Goal: Navigation & Orientation: Find specific page/section

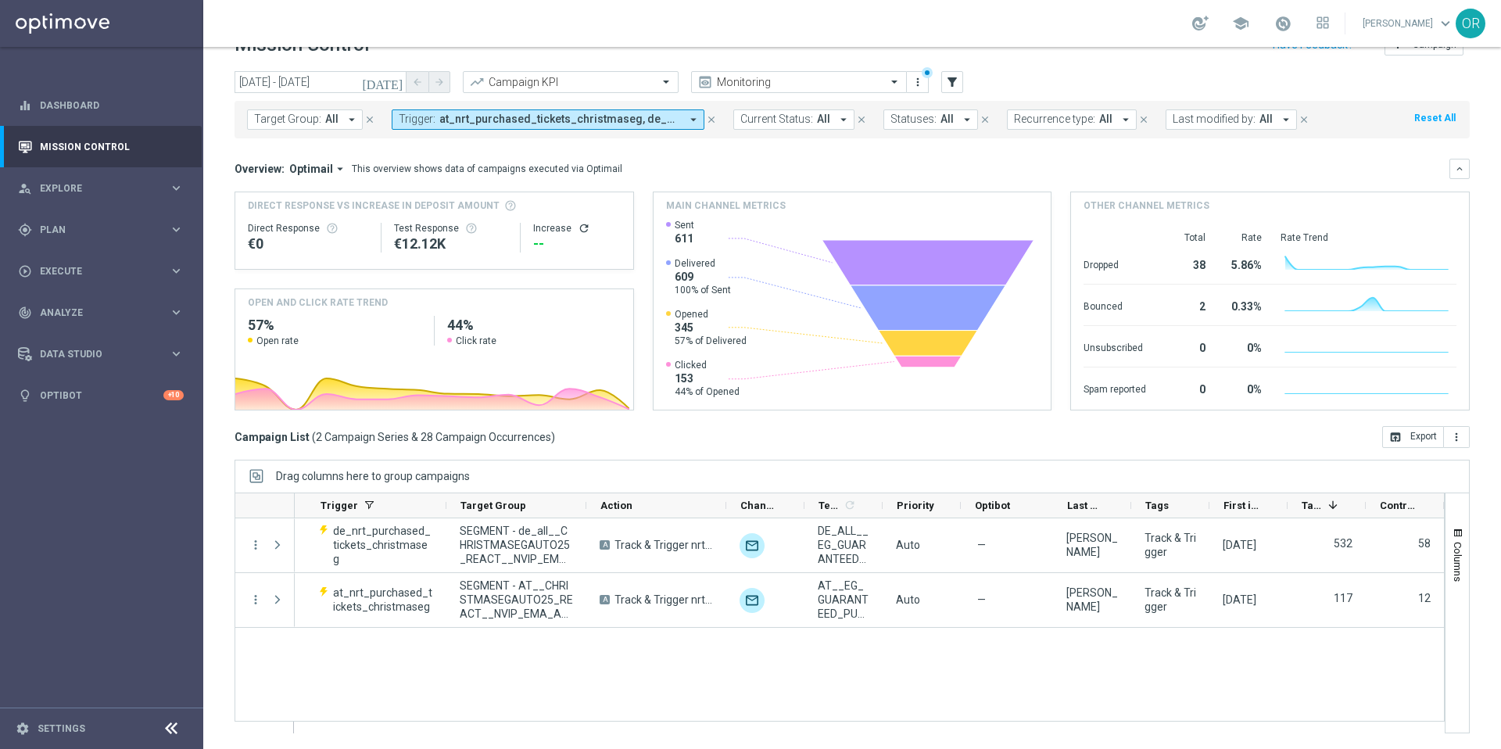
scroll to position [0, 172]
